Goal: Check status: Check status

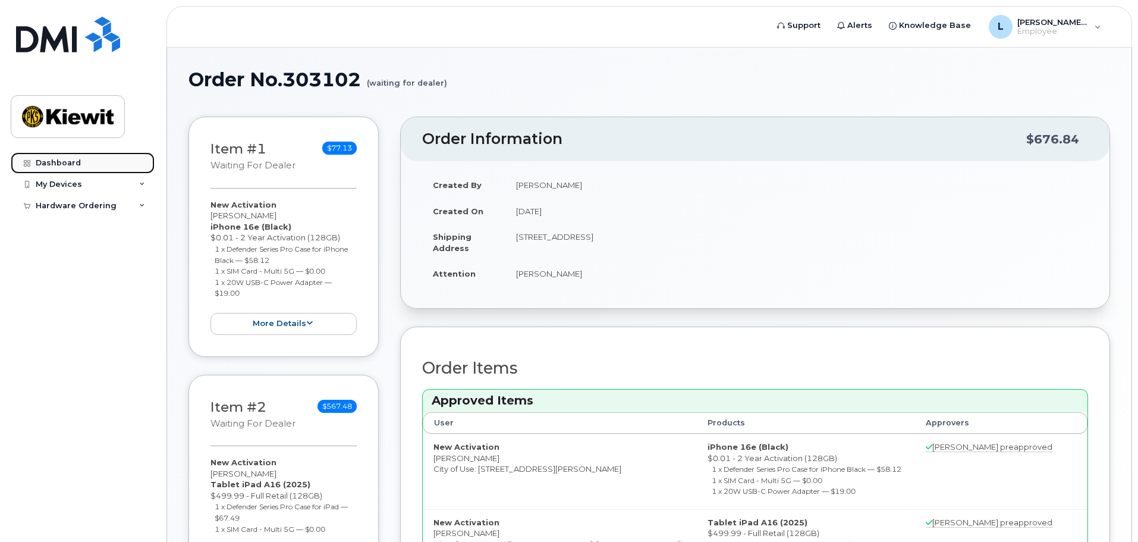
click at [89, 157] on link "Dashboard" at bounding box center [83, 162] width 144 height 21
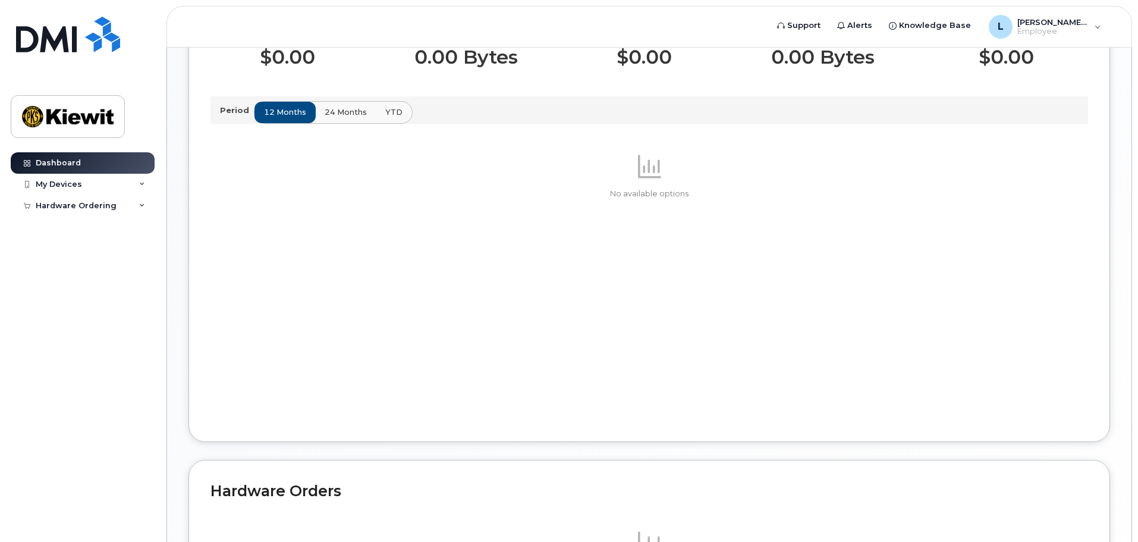
scroll to position [578, 0]
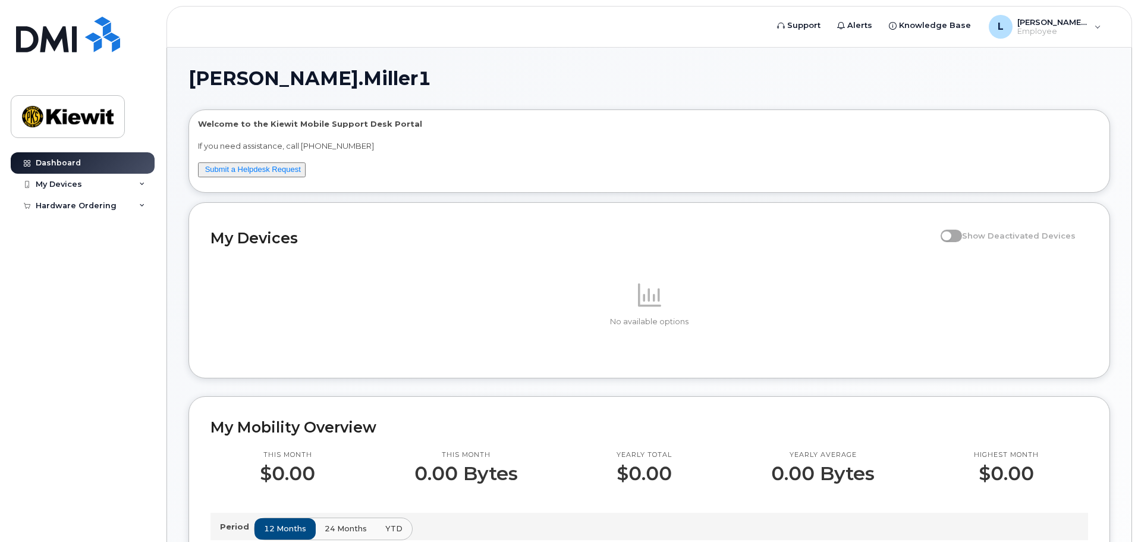
scroll to position [357, 0]
